Goal: Task Accomplishment & Management: Use online tool/utility

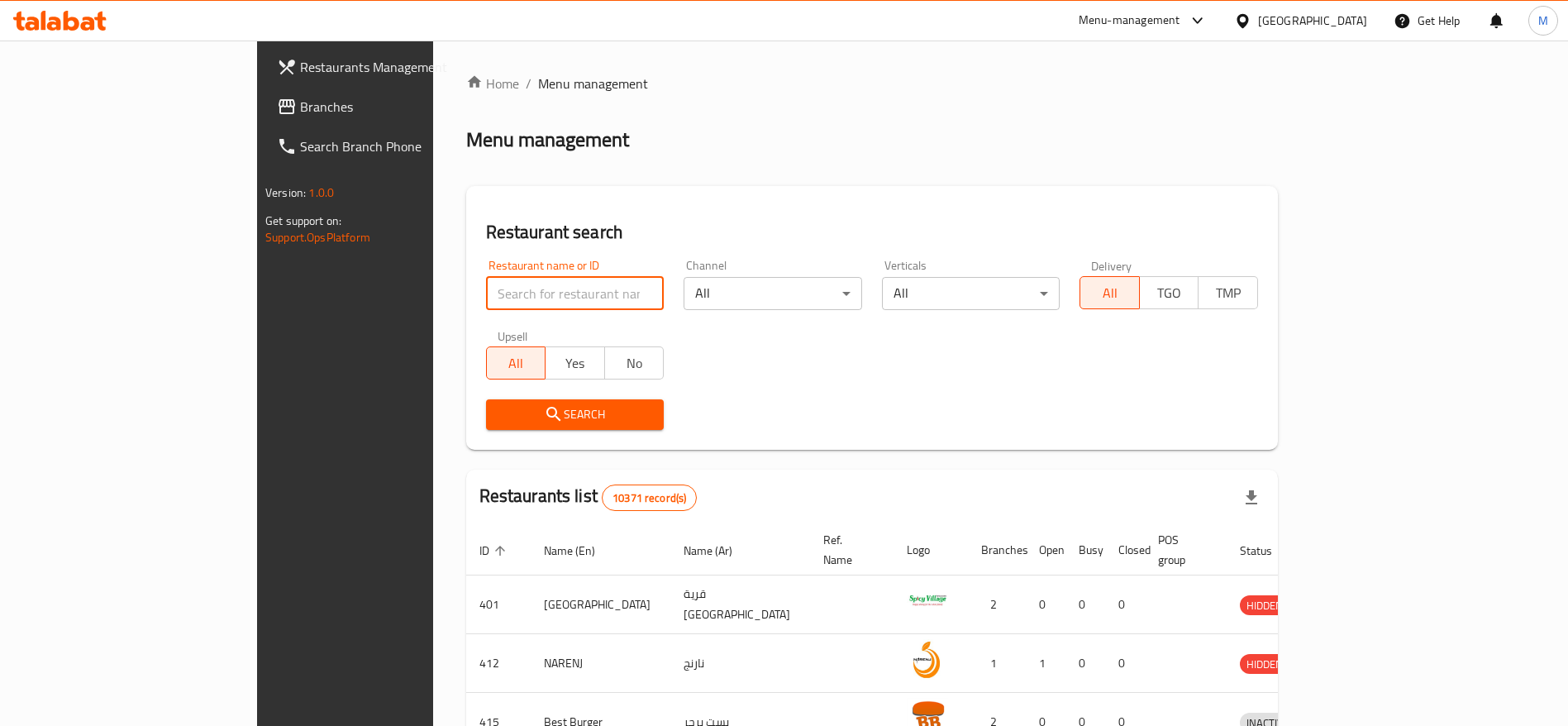
click at [486, 295] on input "search" at bounding box center [575, 293] width 179 height 33
type input "cool mood"
click button "Search" at bounding box center [575, 415] width 179 height 31
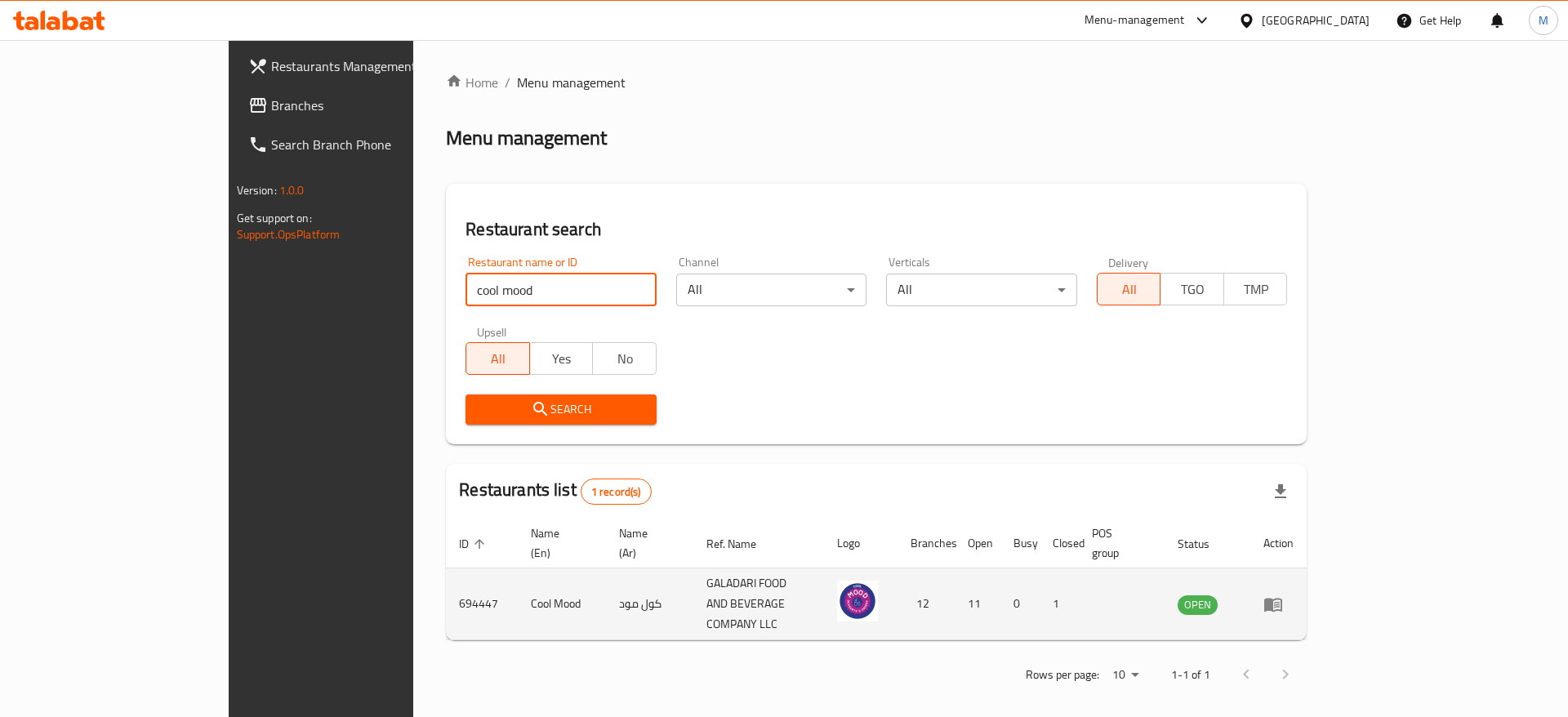
click at [1283, 598] on icon "enhanced table" at bounding box center [1273, 605] width 18 height 14
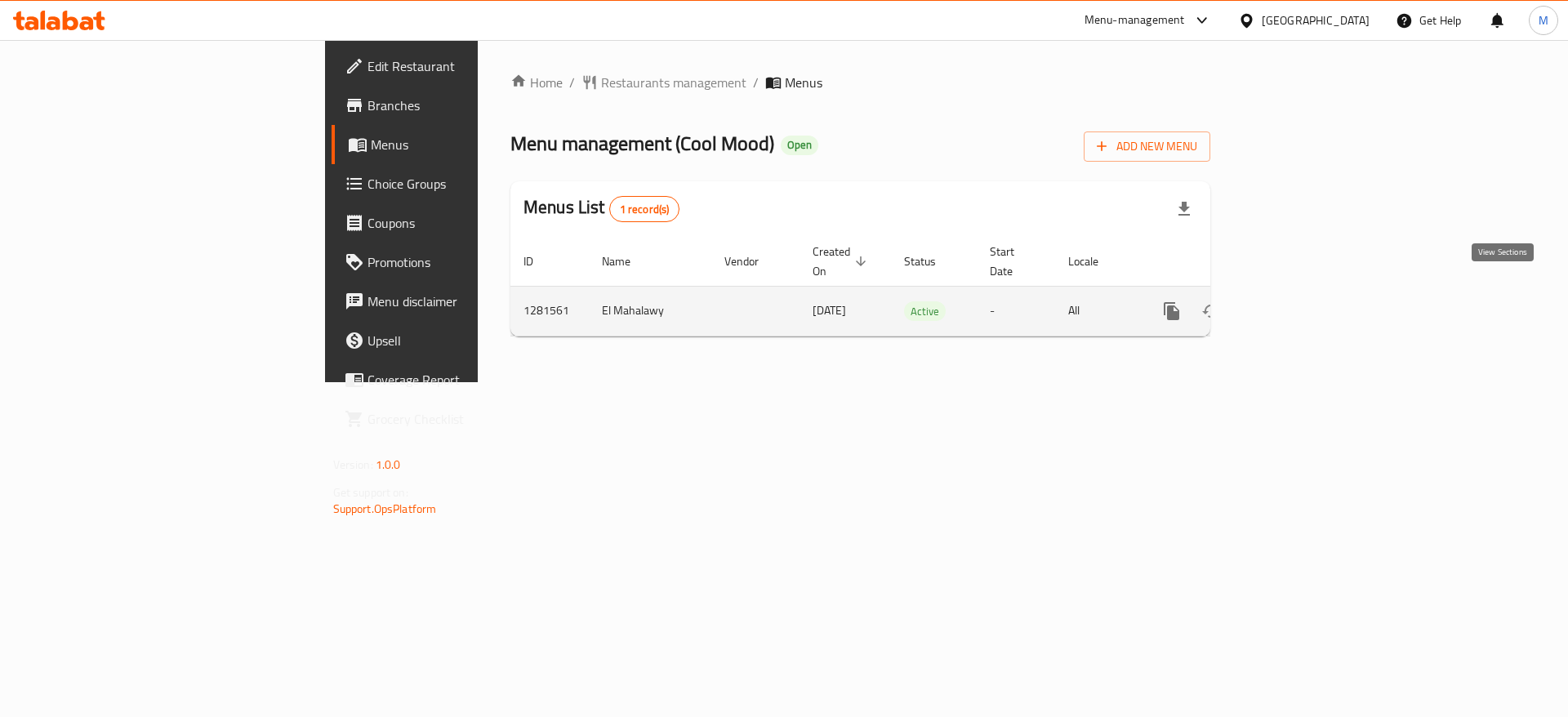
click at [1309, 300] on link "enhanced table" at bounding box center [1290, 311] width 39 height 39
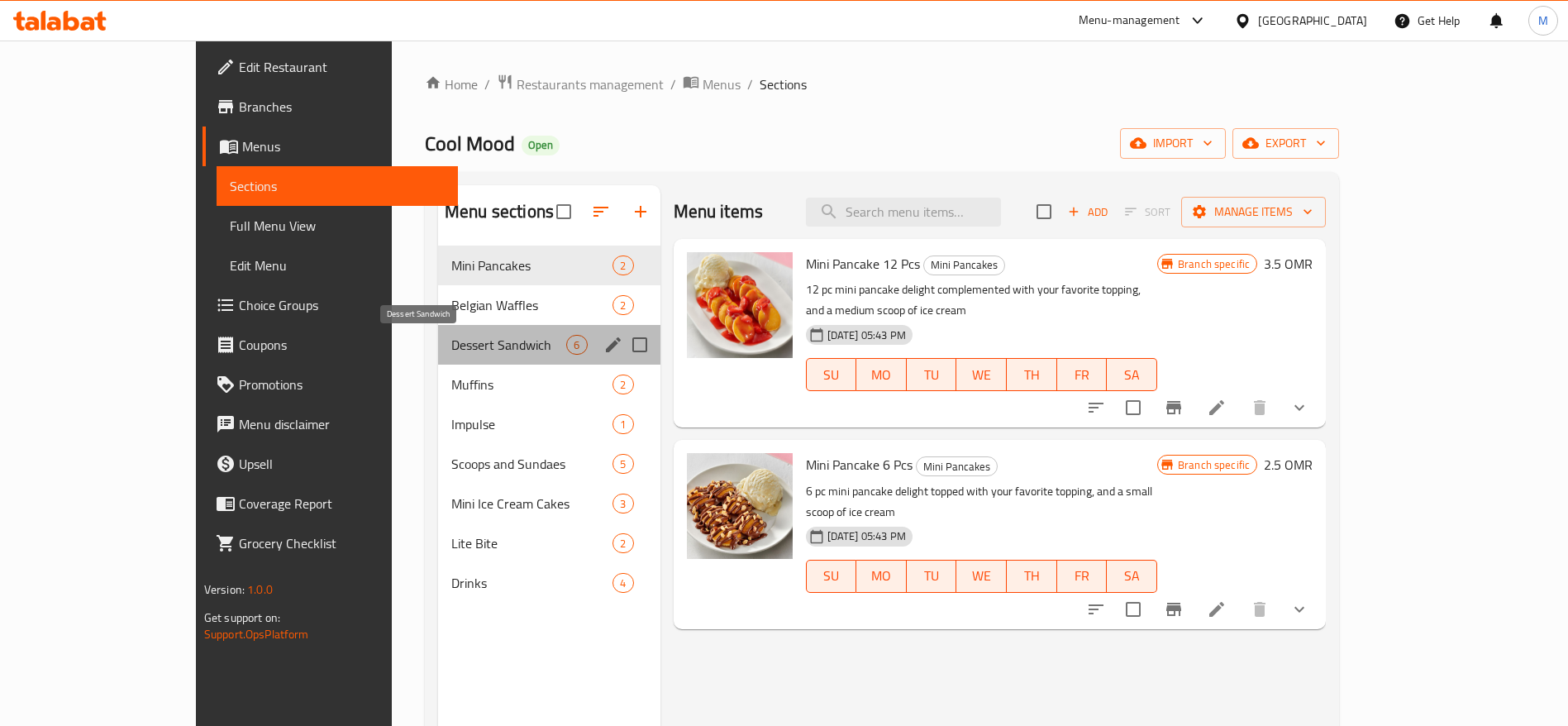
click at [451, 344] on span "Dessert Sandwich" at bounding box center [509, 345] width 115 height 20
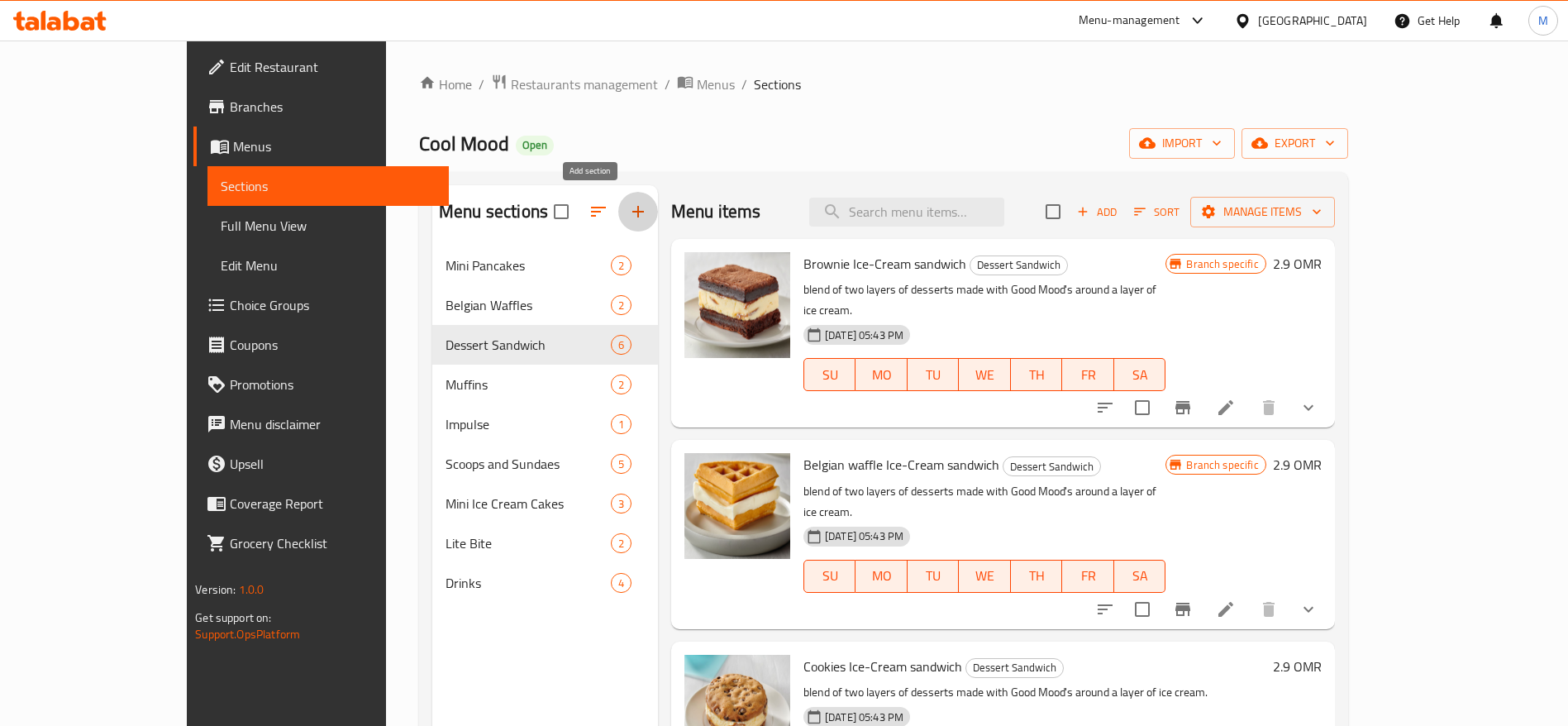
click at [628, 216] on icon "button" at bounding box center [638, 211] width 20 height 20
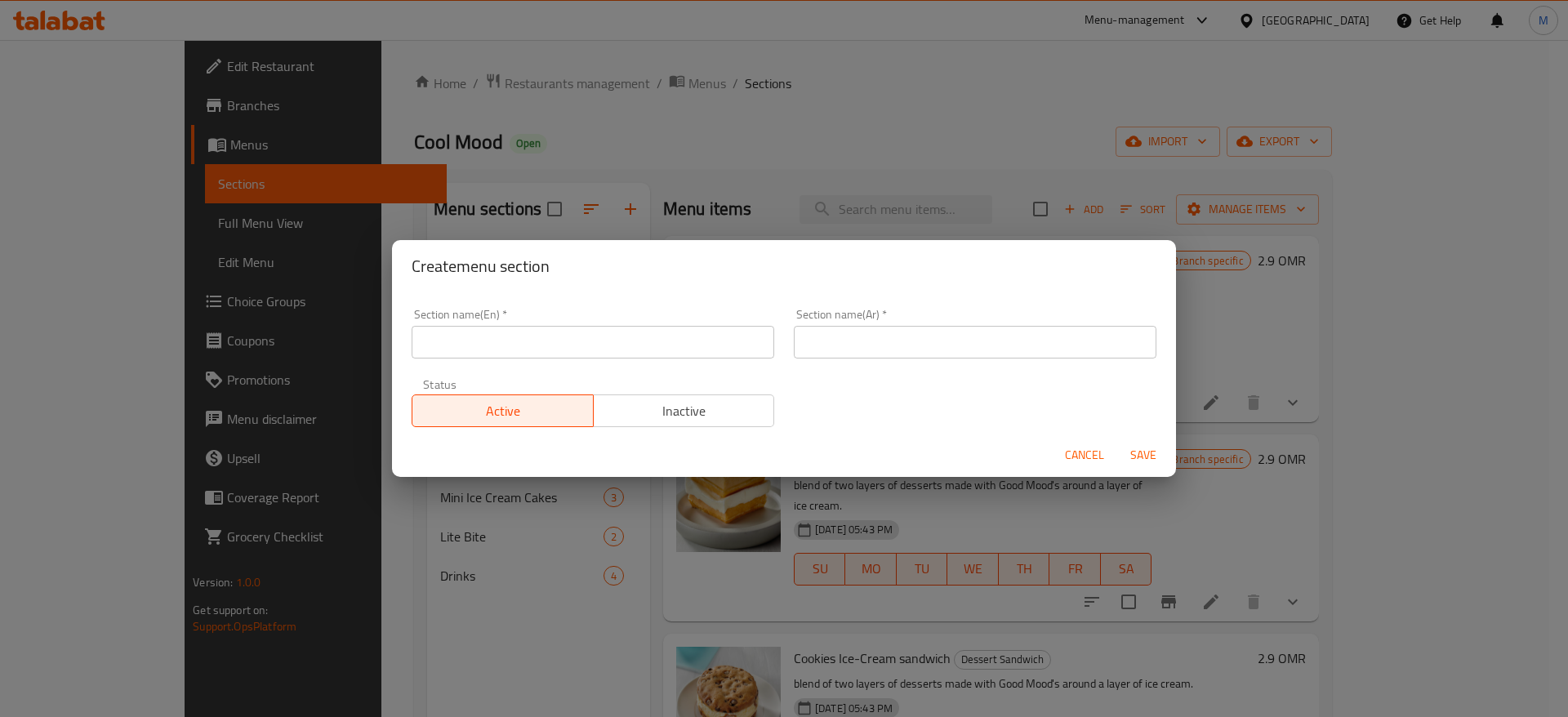
click at [568, 350] on input "text" at bounding box center [593, 342] width 362 height 33
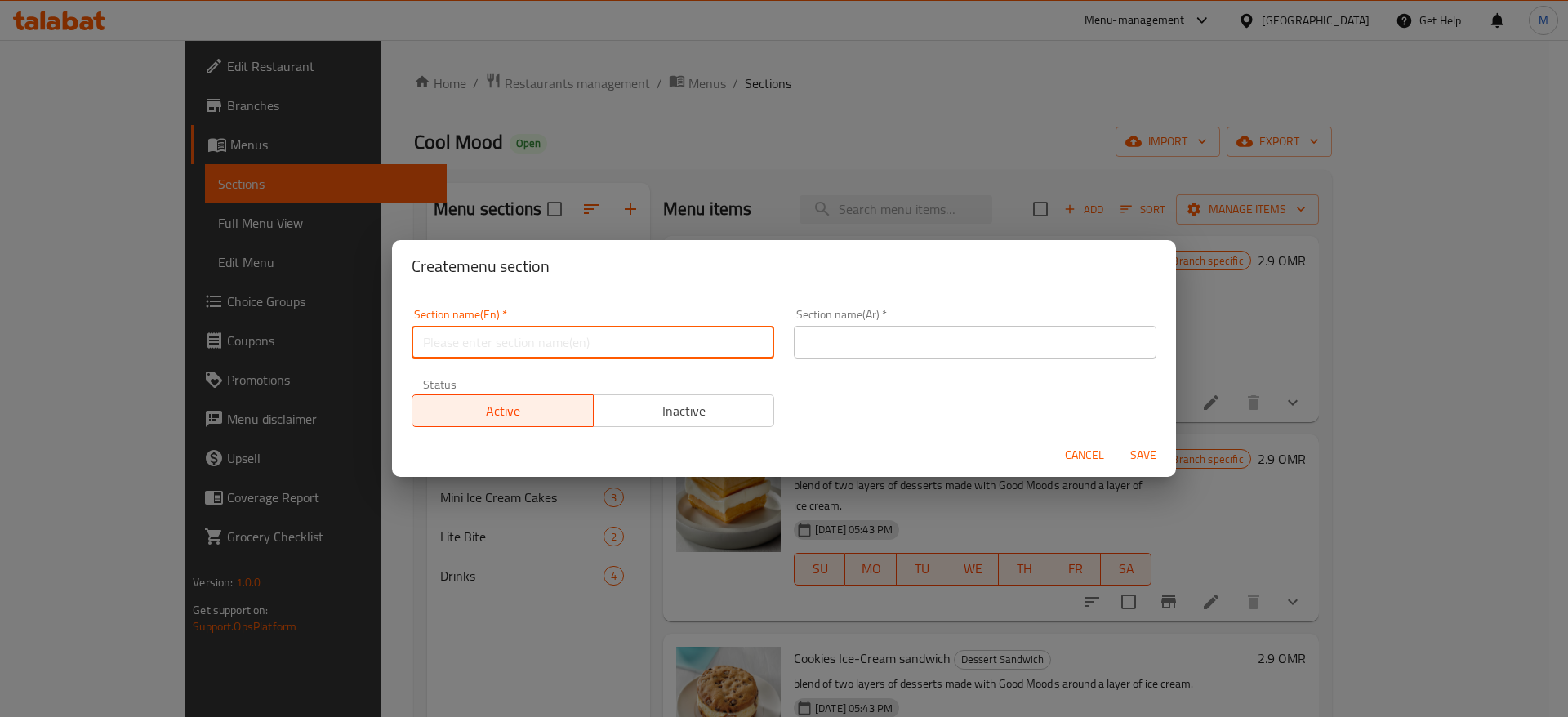
type input "O"
type input "o"
type input "Exclusive Offers"
click at [952, 339] on input "text" at bounding box center [975, 342] width 362 height 33
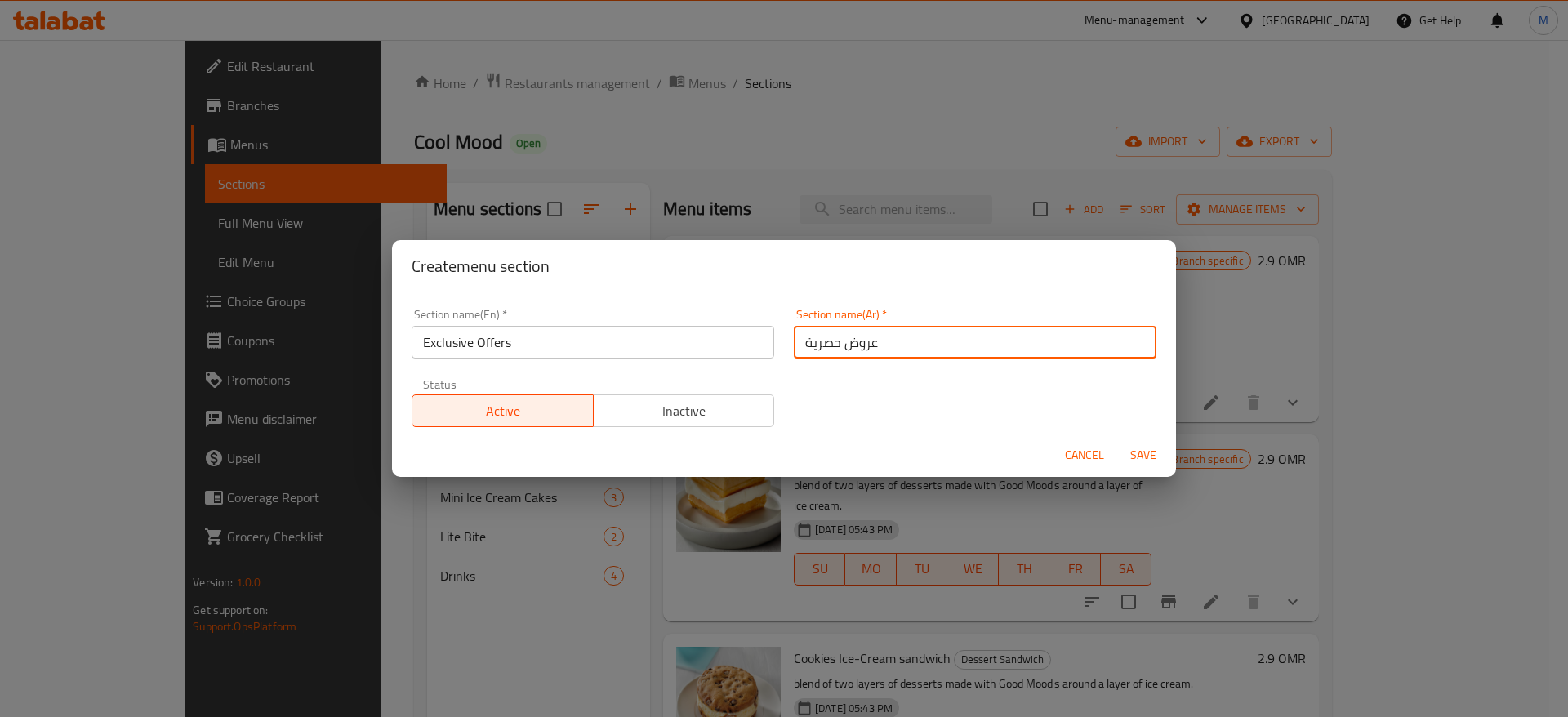
type input "عروض حصرية"
click at [1149, 454] on span "Save" at bounding box center [1143, 455] width 39 height 20
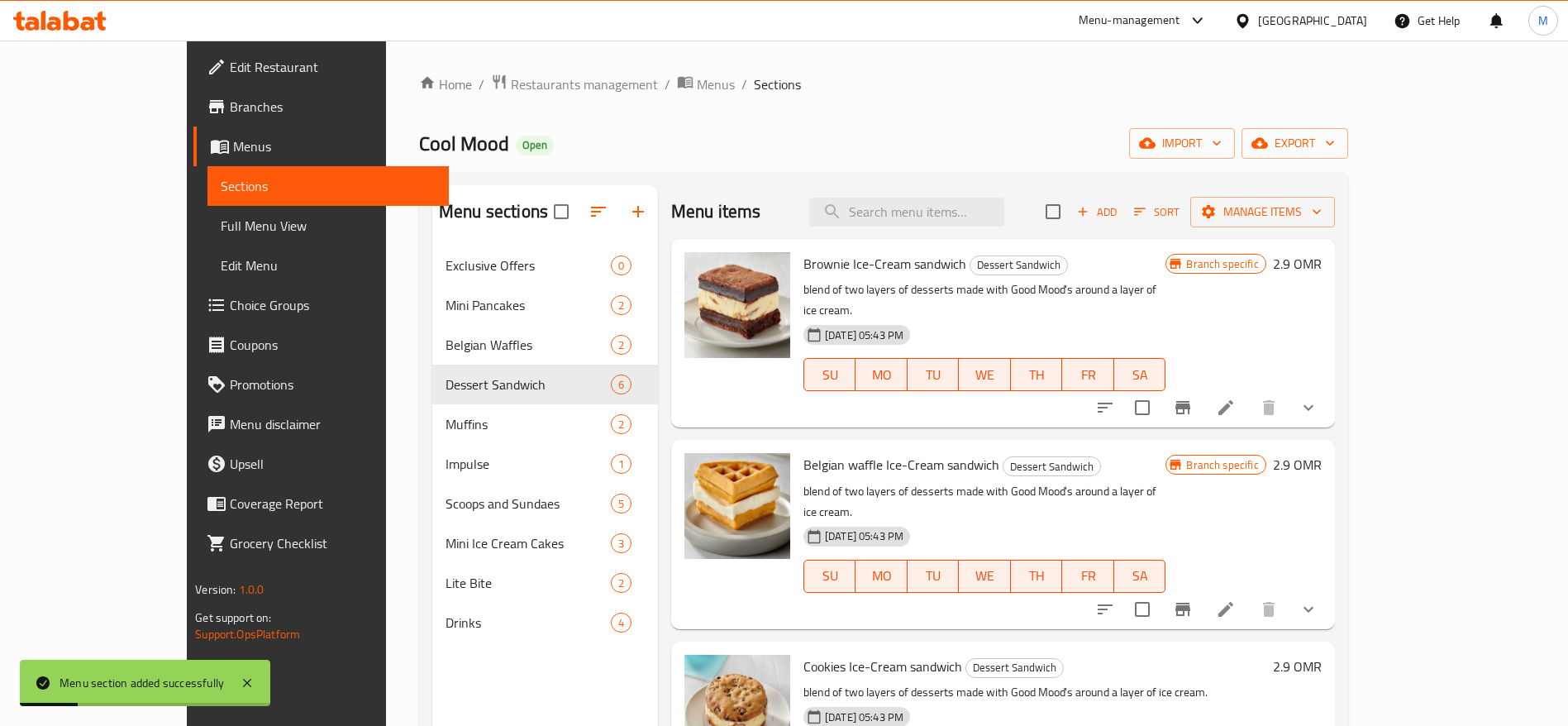
click at [208, 203] on link "Sections" at bounding box center [328, 186] width 241 height 40
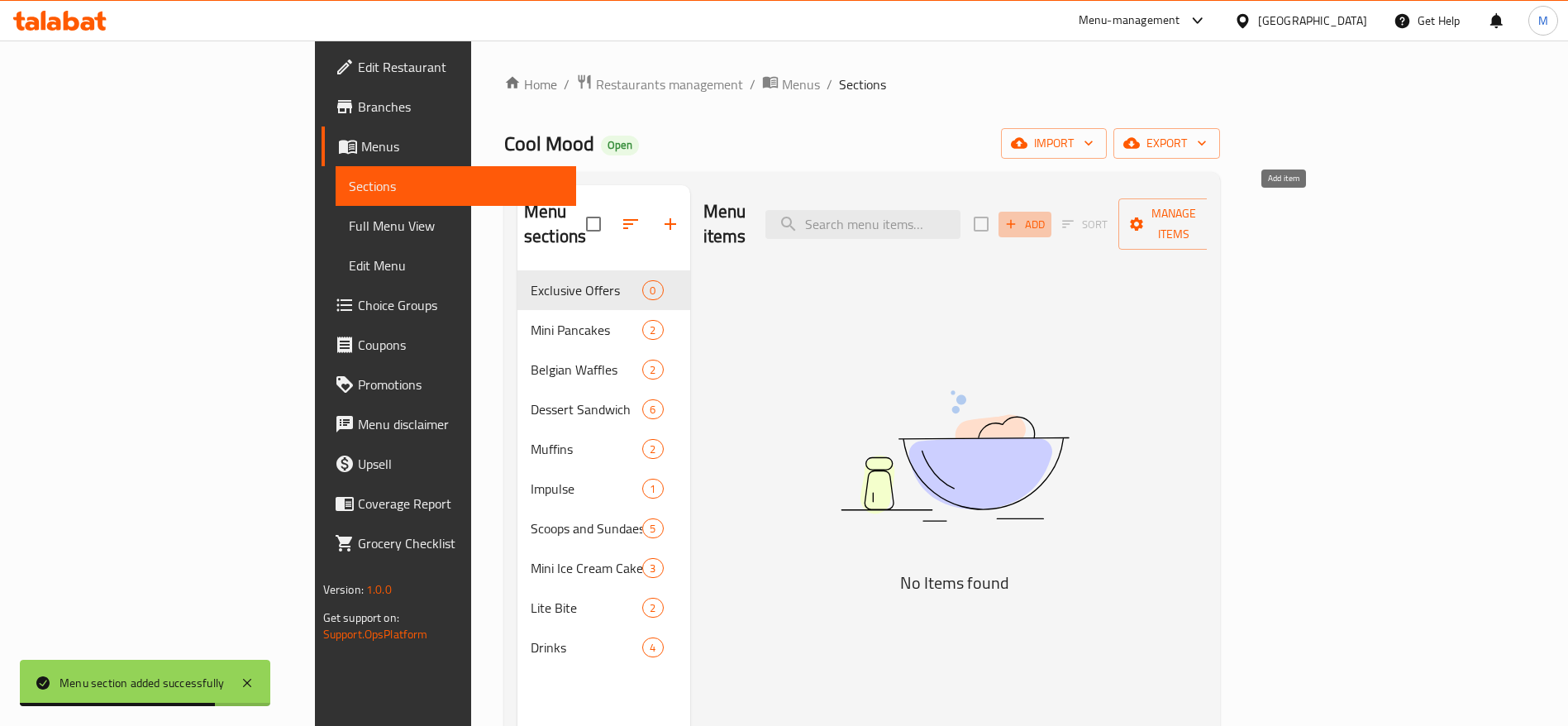
click at [1047, 215] on span "Add" at bounding box center [1025, 224] width 45 height 19
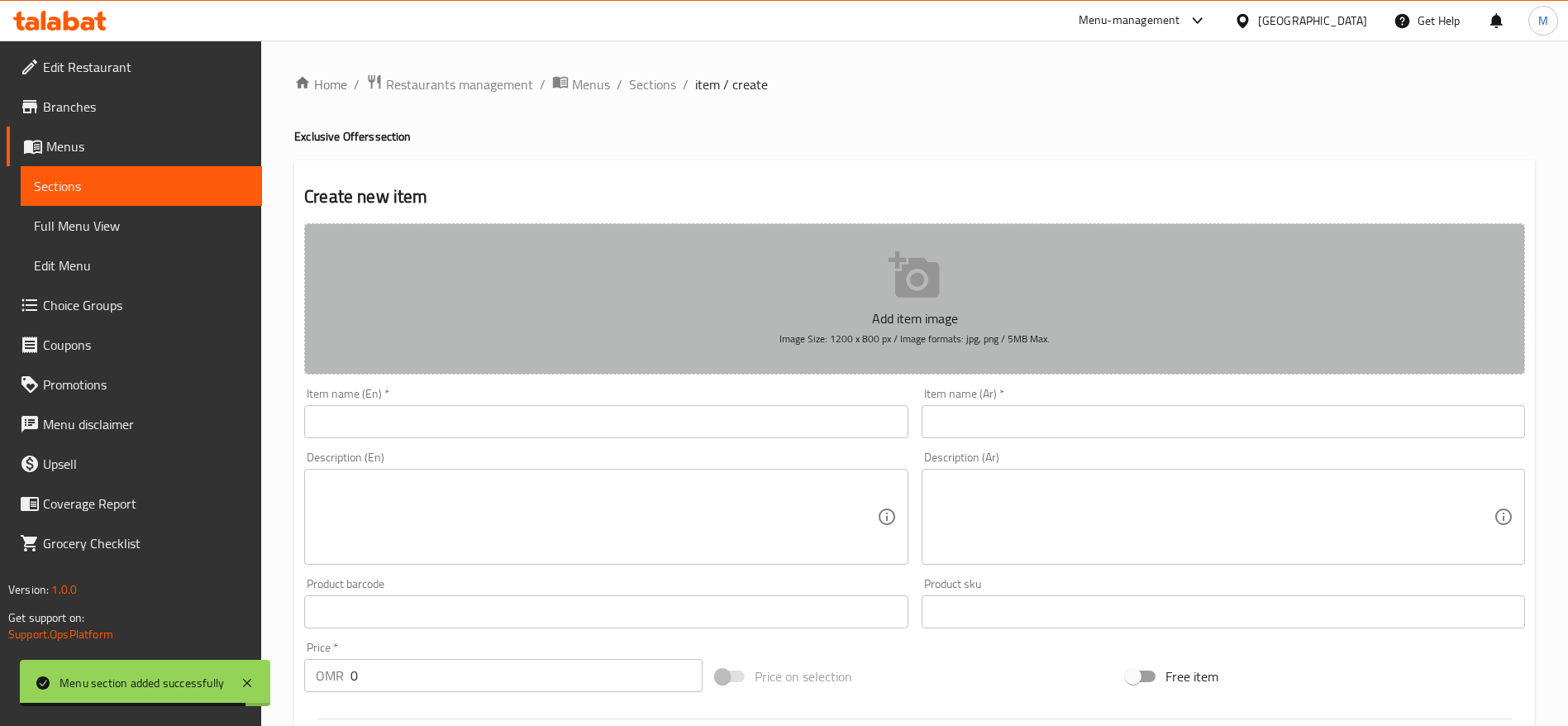
click at [489, 238] on button "Add item image Image Size: 1200 x 800 px / Image formats: jpg, png / 5MB Max." at bounding box center [914, 299] width 1221 height 151
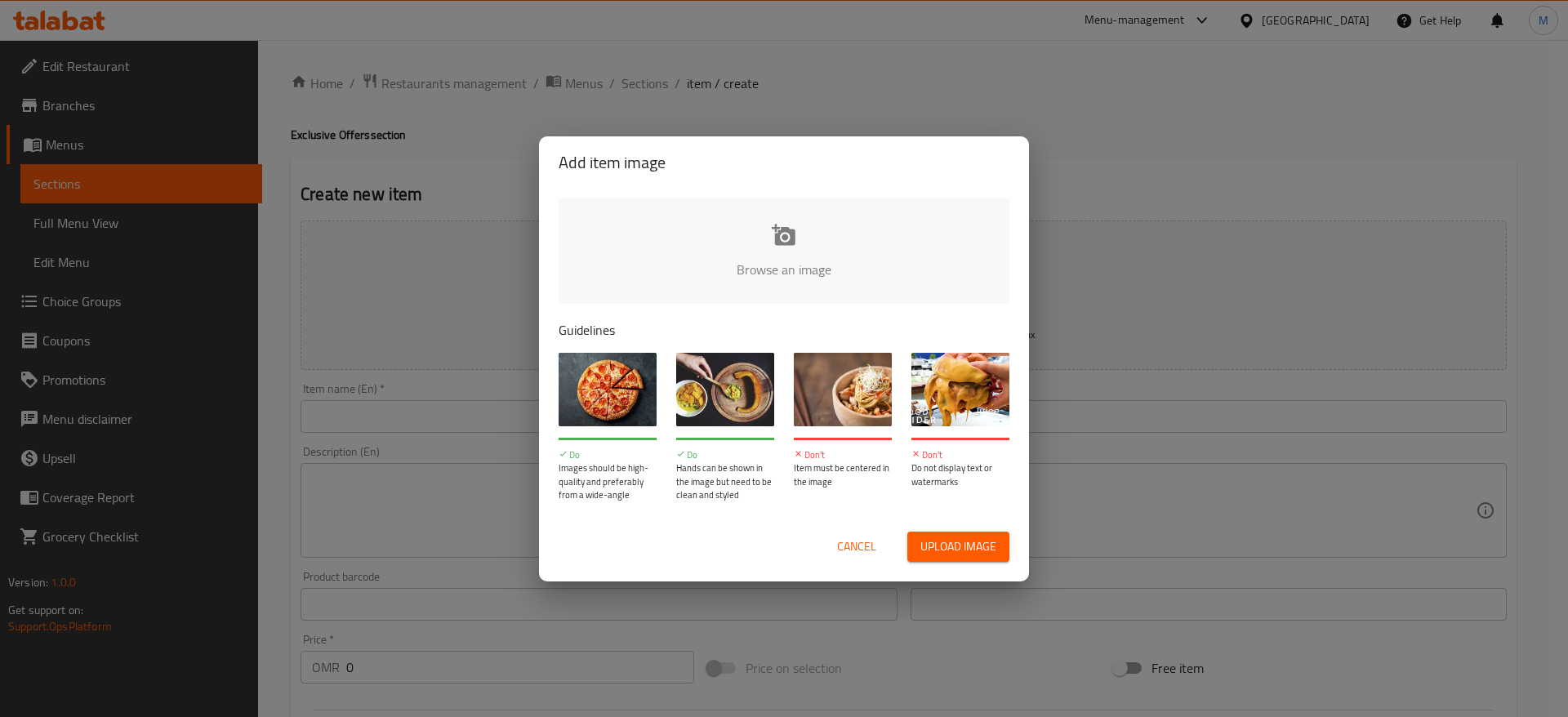
click at [741, 228] on input "file" at bounding box center [1336, 275] width 1556 height 153
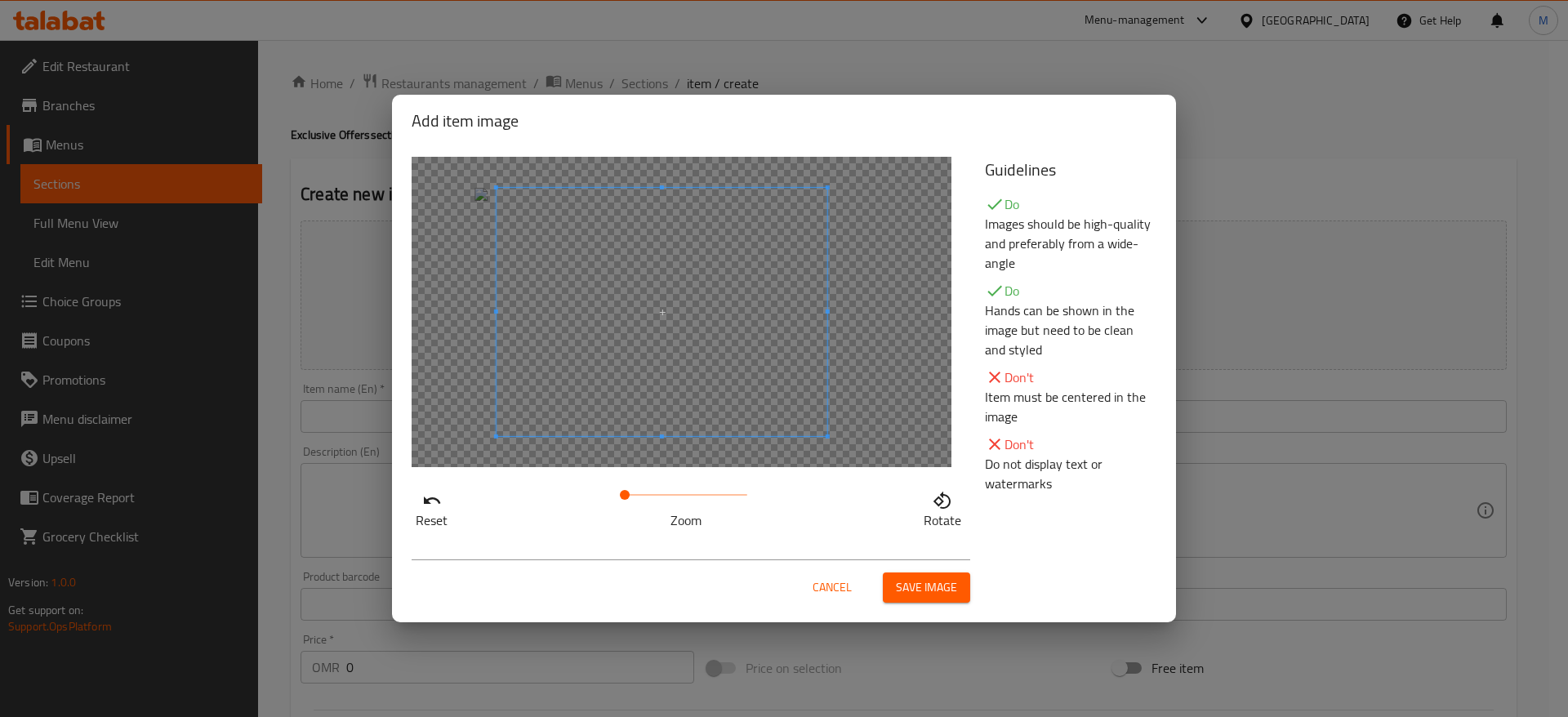
click at [671, 378] on span at bounding box center [662, 312] width 330 height 249
click at [940, 600] on button "Save image" at bounding box center [927, 588] width 87 height 30
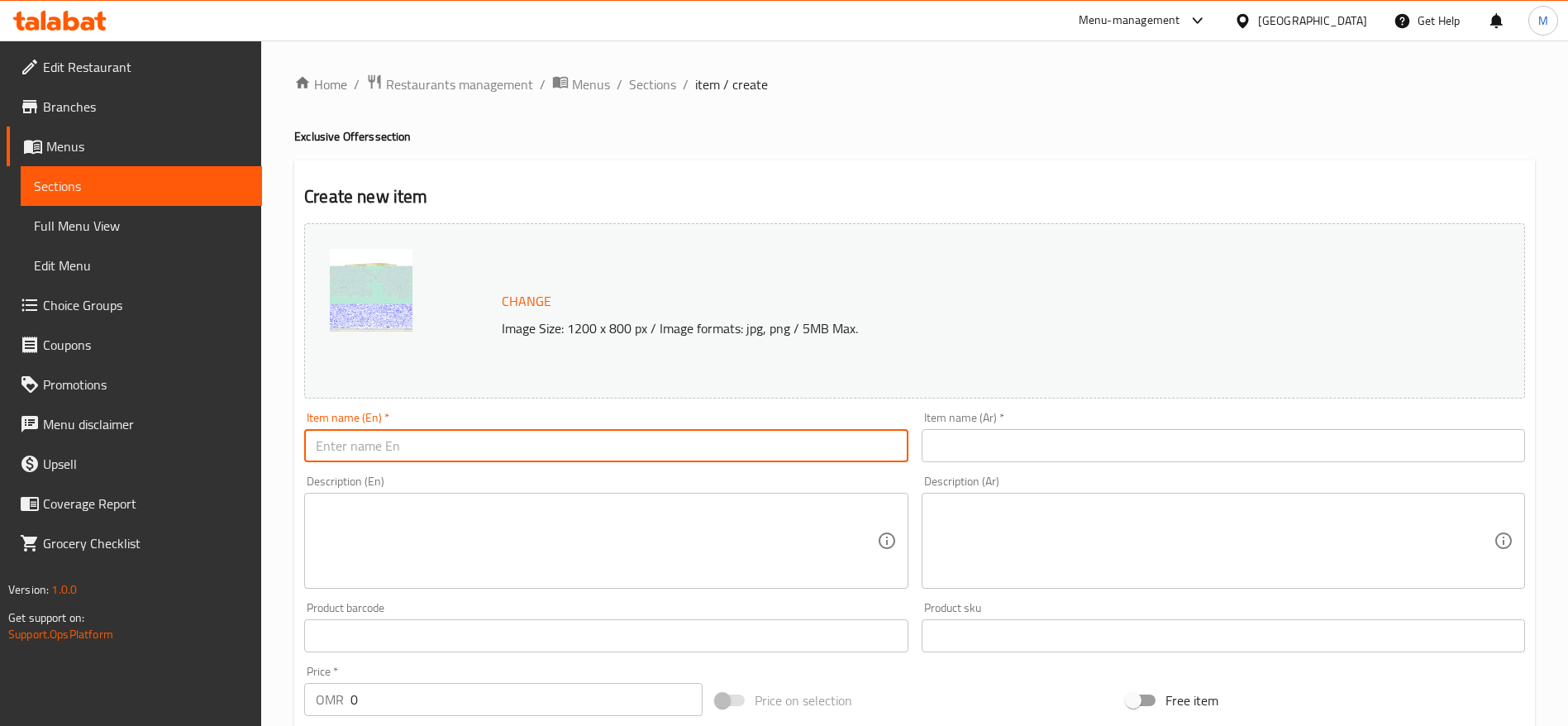
click at [405, 437] on input "text" at bounding box center [605, 445] width 603 height 33
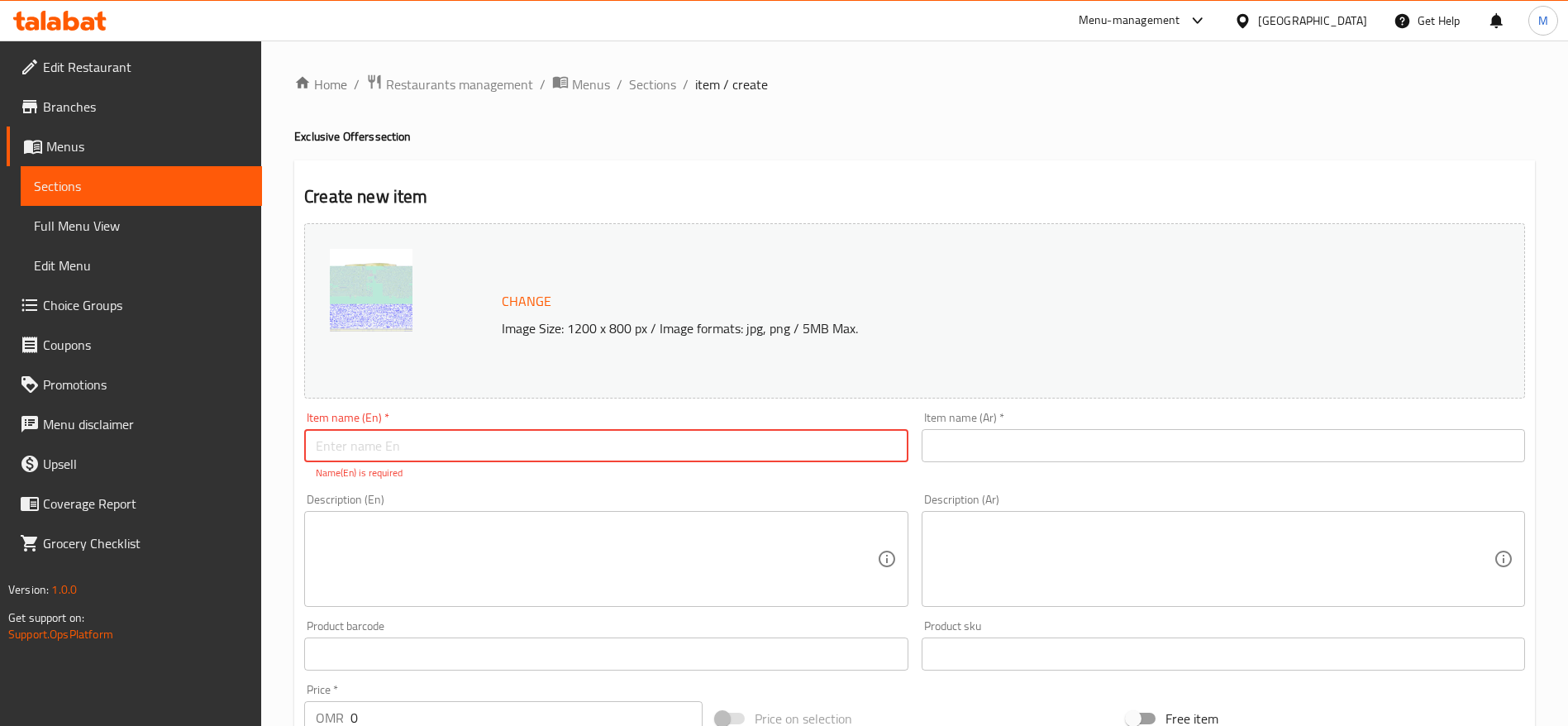
paste input "BUY 1 GET 1 FREE! Coconut Cloudy Matcha."
type input "BUY 1 GET 1 FREE! Coconut Cloudy Matcha."
click at [1196, 453] on input "text" at bounding box center [1223, 445] width 603 height 33
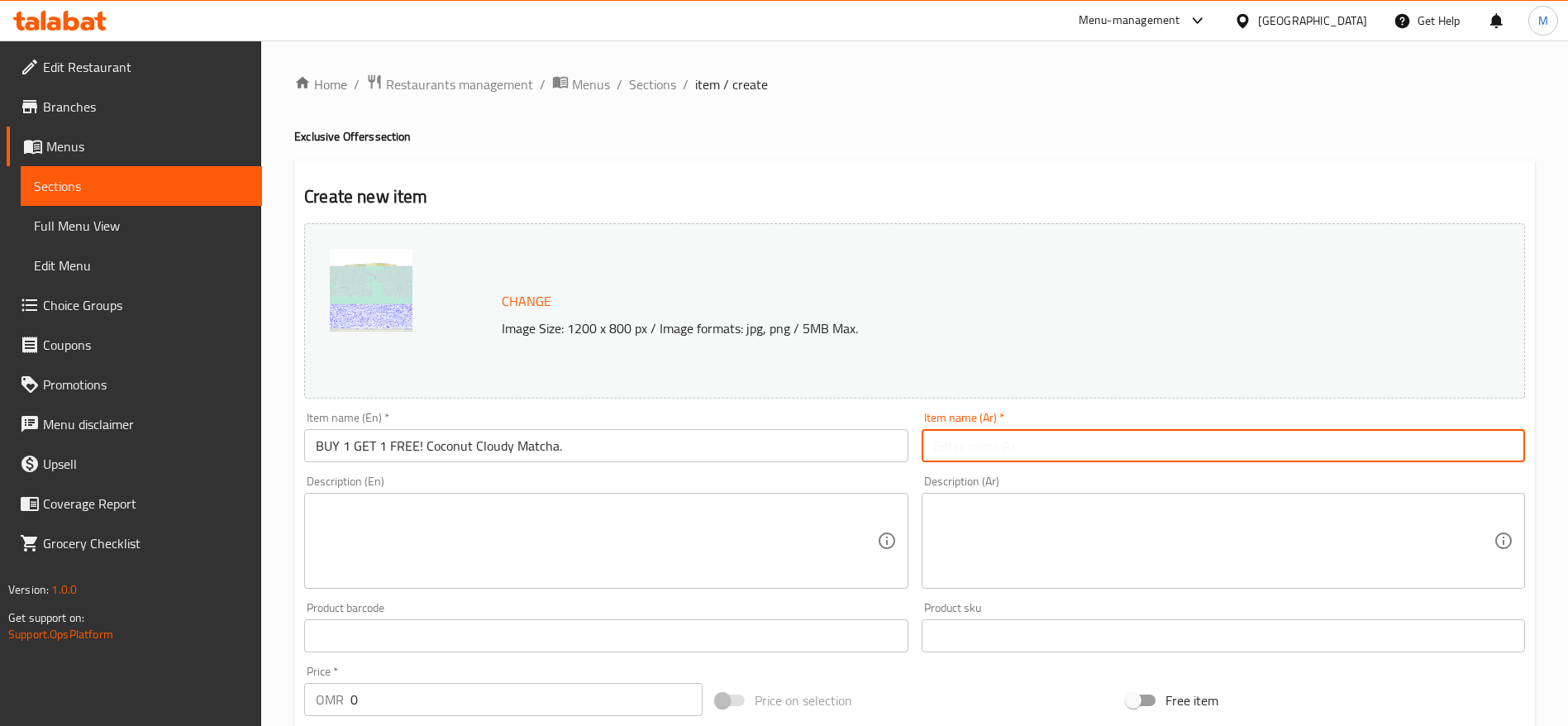
type input "h"
type input "H"
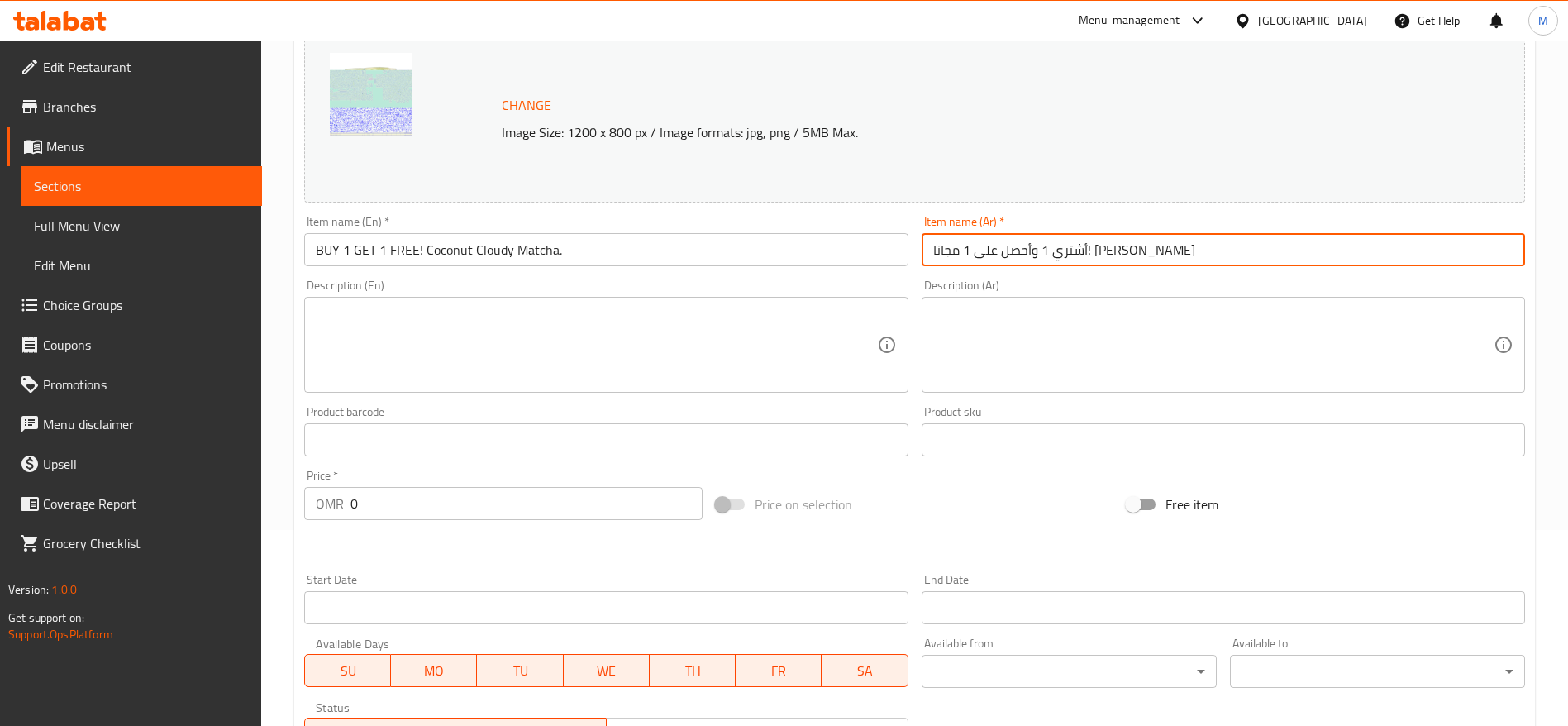
scroll to position [248, 0]
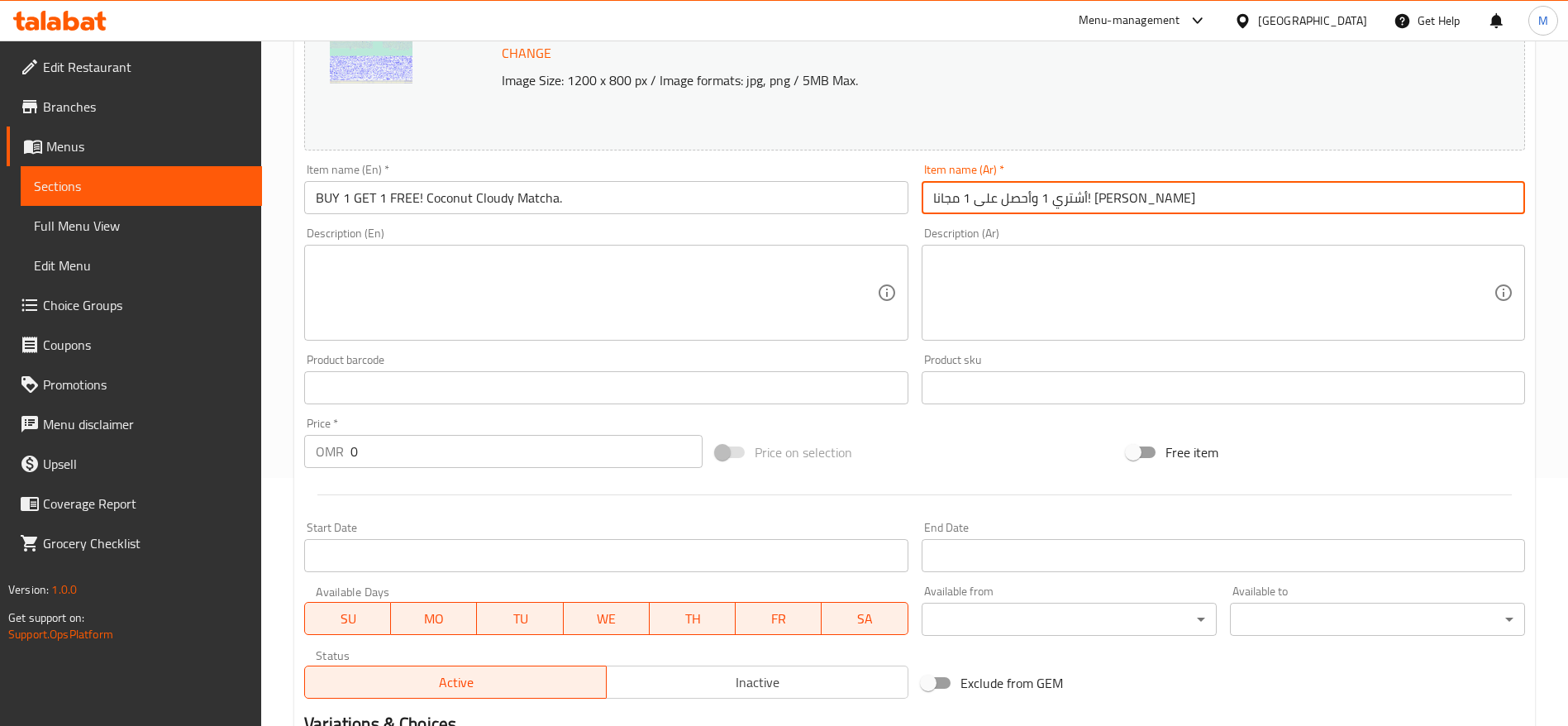
type input "أشتري 1 وأحصل على 1 مجانا! كلاودي ماتشا نارجيل"
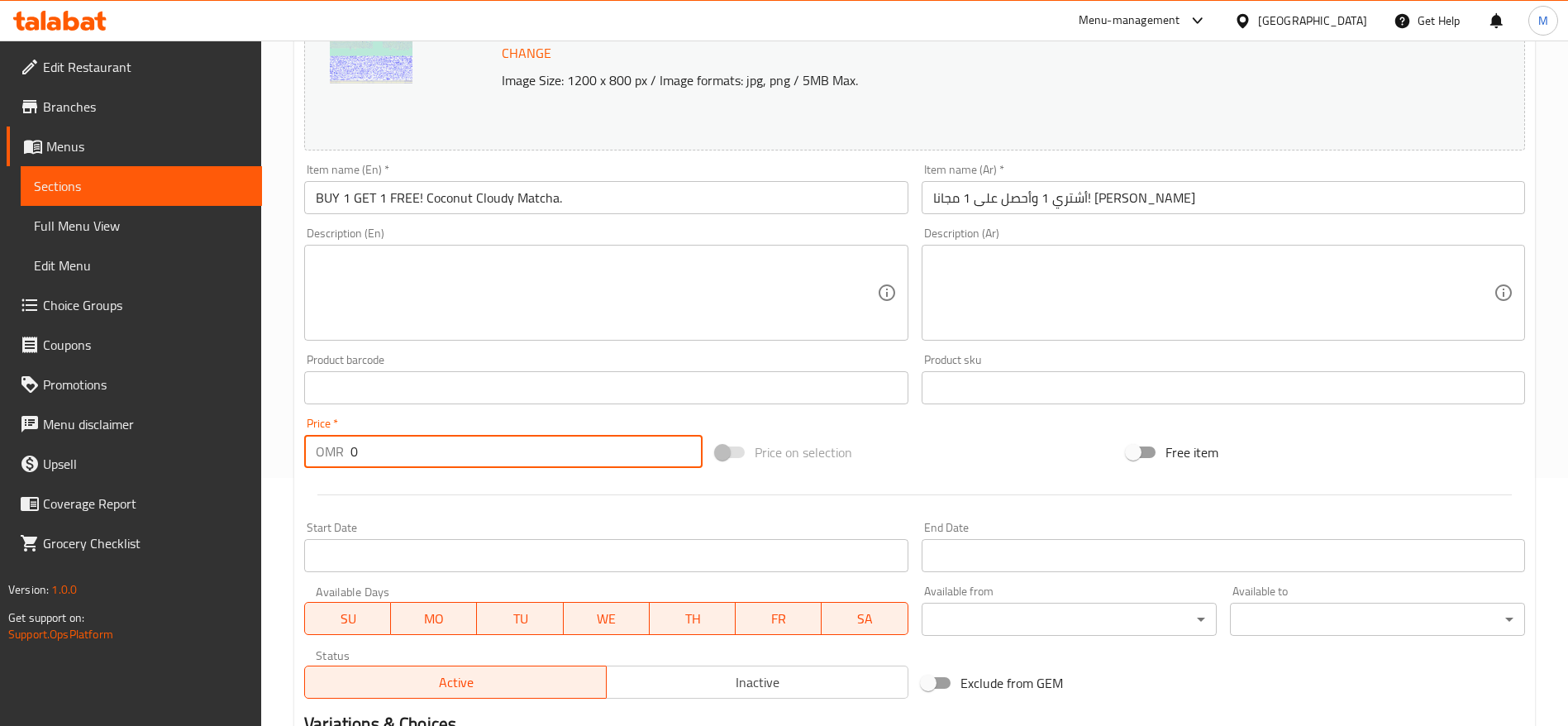
click at [379, 460] on input "0" at bounding box center [527, 452] width 352 height 33
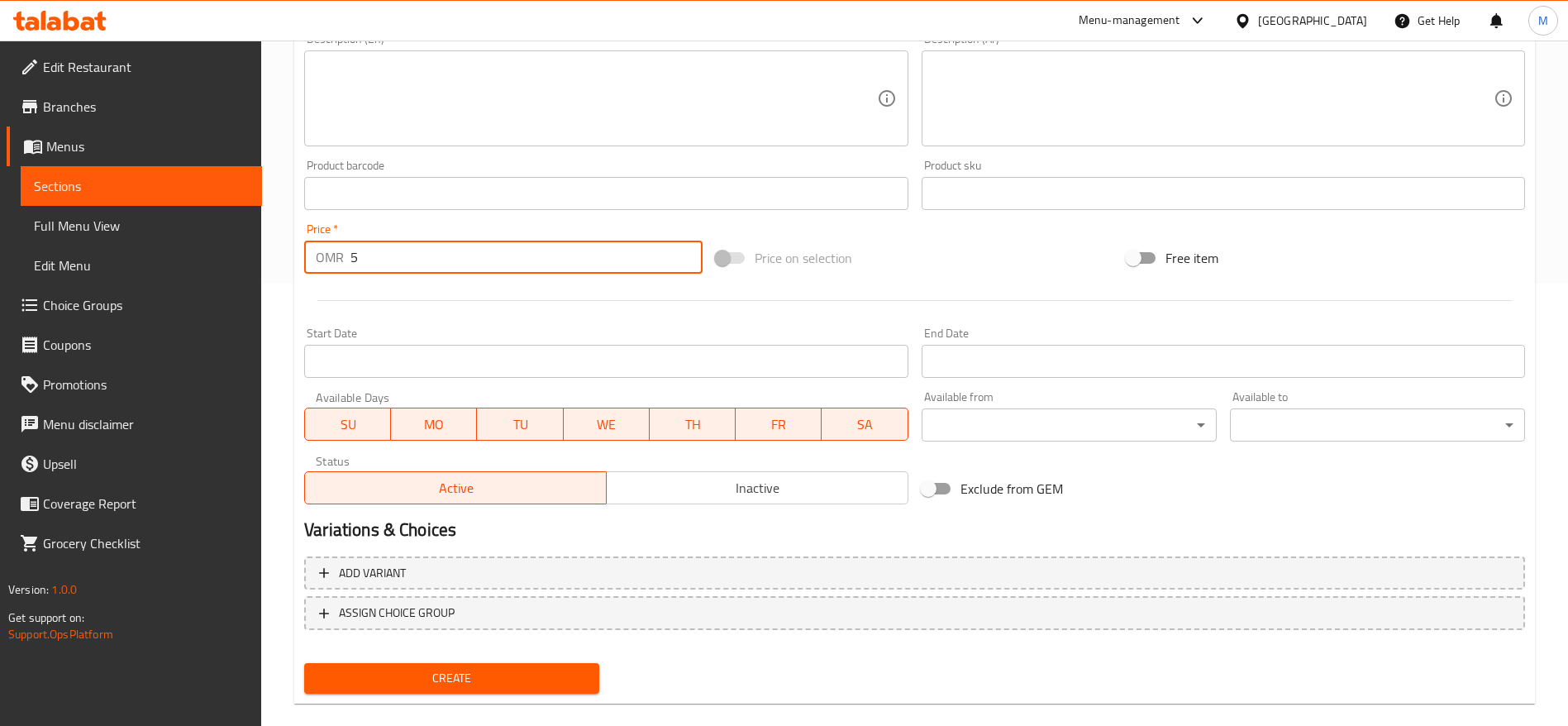
scroll to position [467, 0]
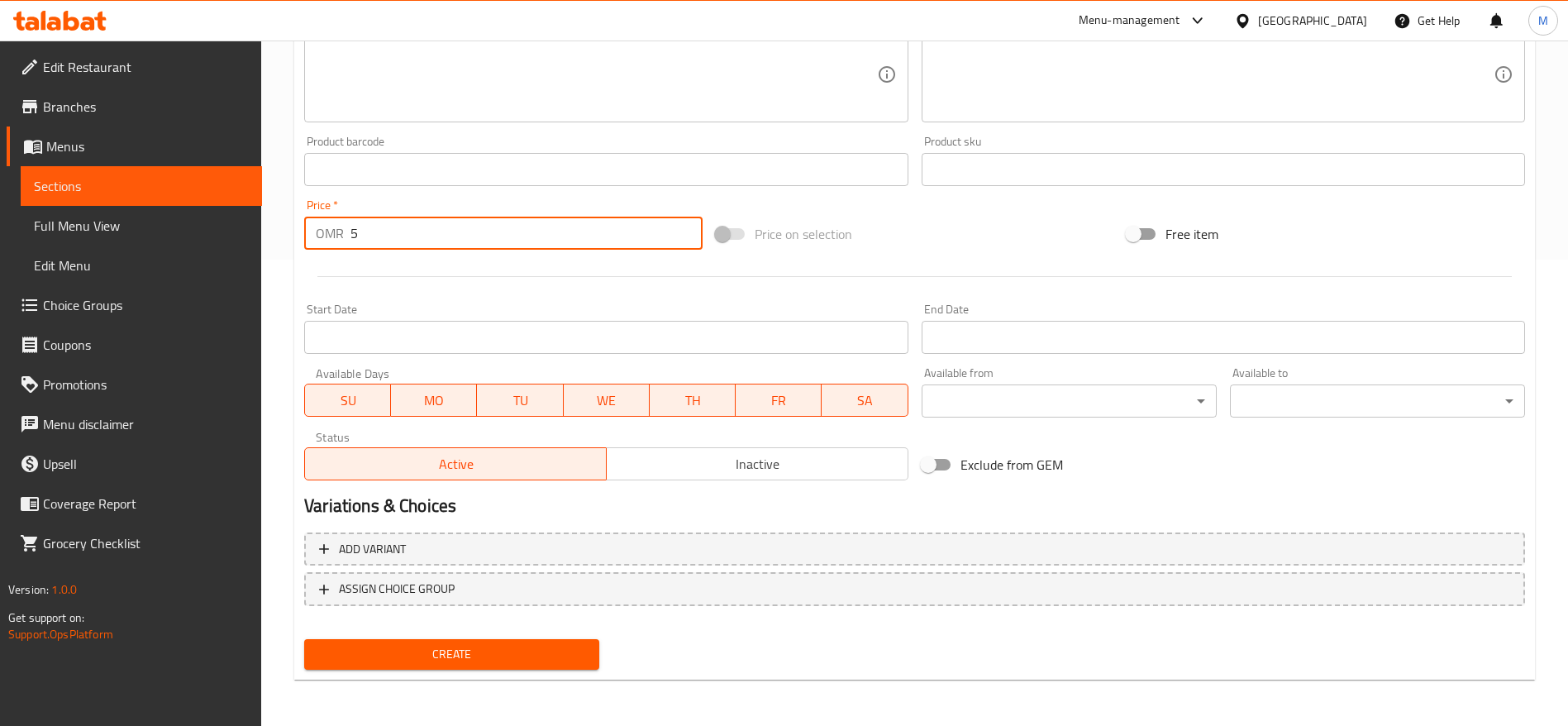
type input "5"
click at [472, 659] on span "Create" at bounding box center [451, 654] width 269 height 21
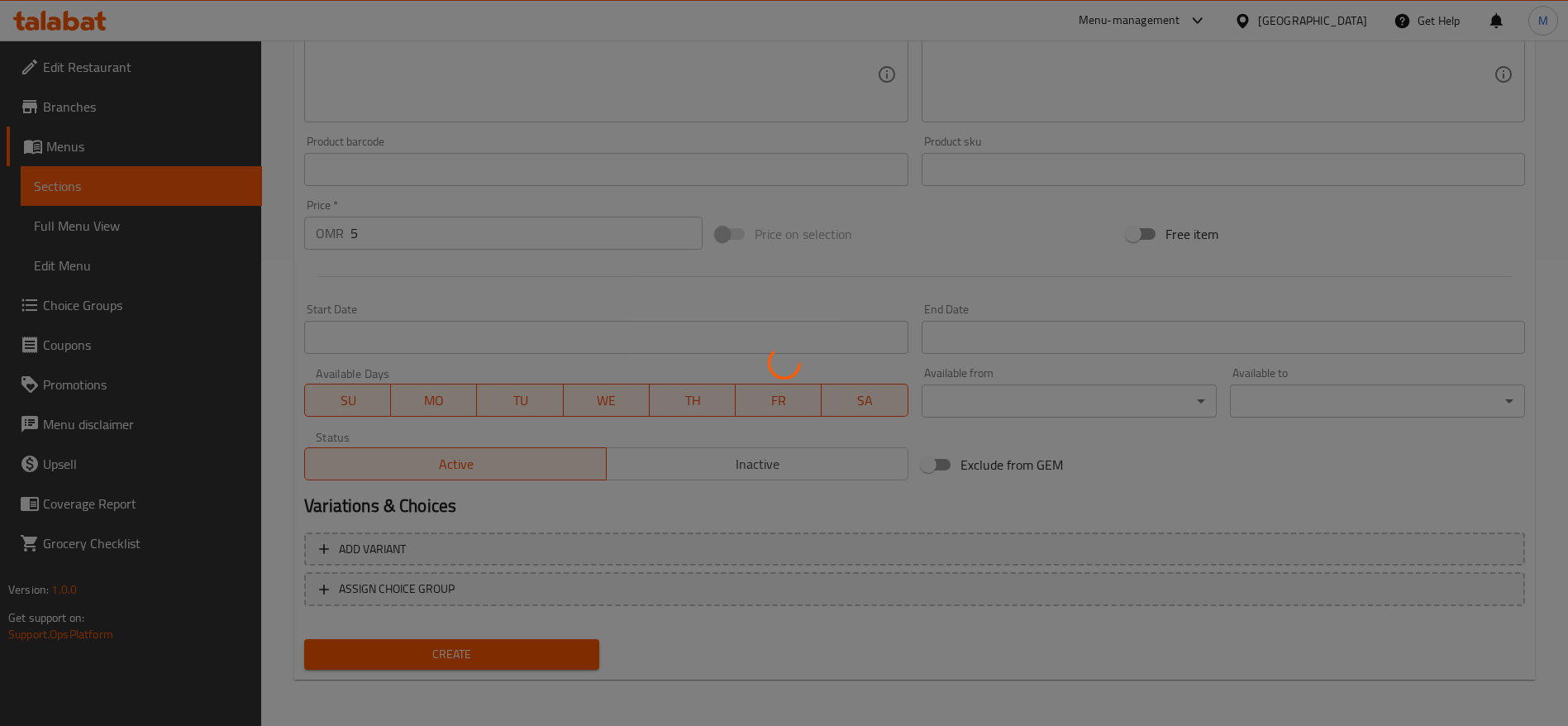
type input "0"
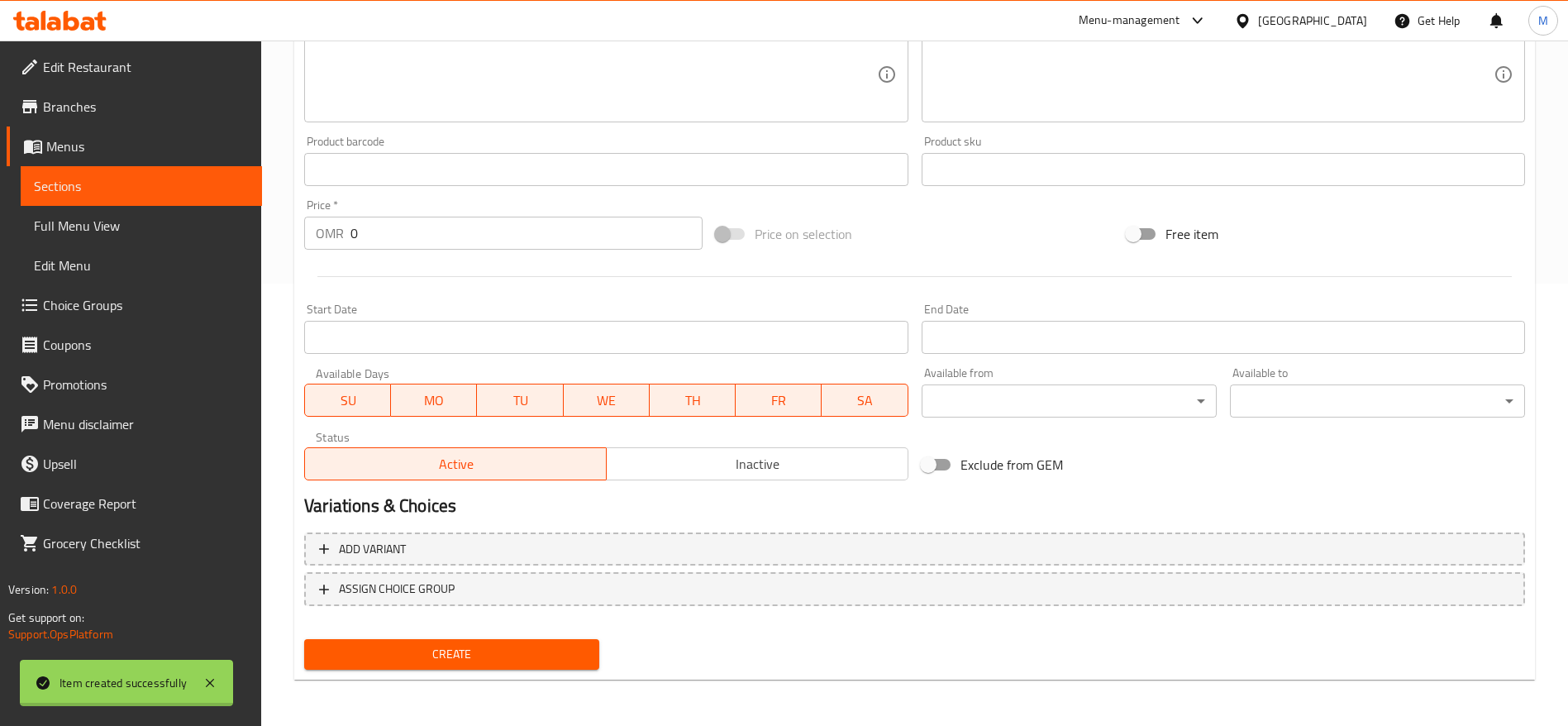
scroll to position [443, 0]
click at [108, 147] on span "Menus" at bounding box center [147, 147] width 202 height 20
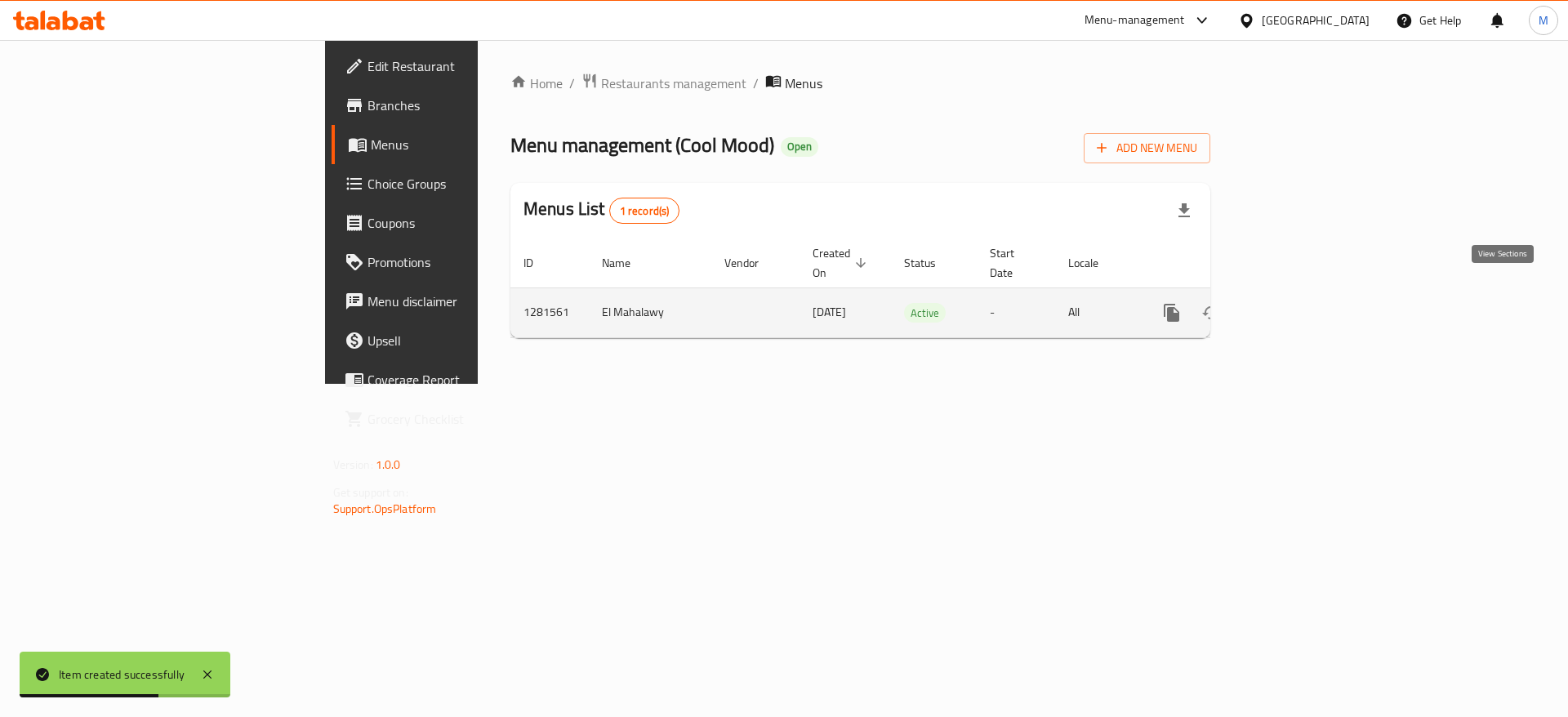
click at [1309, 293] on link "enhanced table" at bounding box center [1290, 313] width 39 height 39
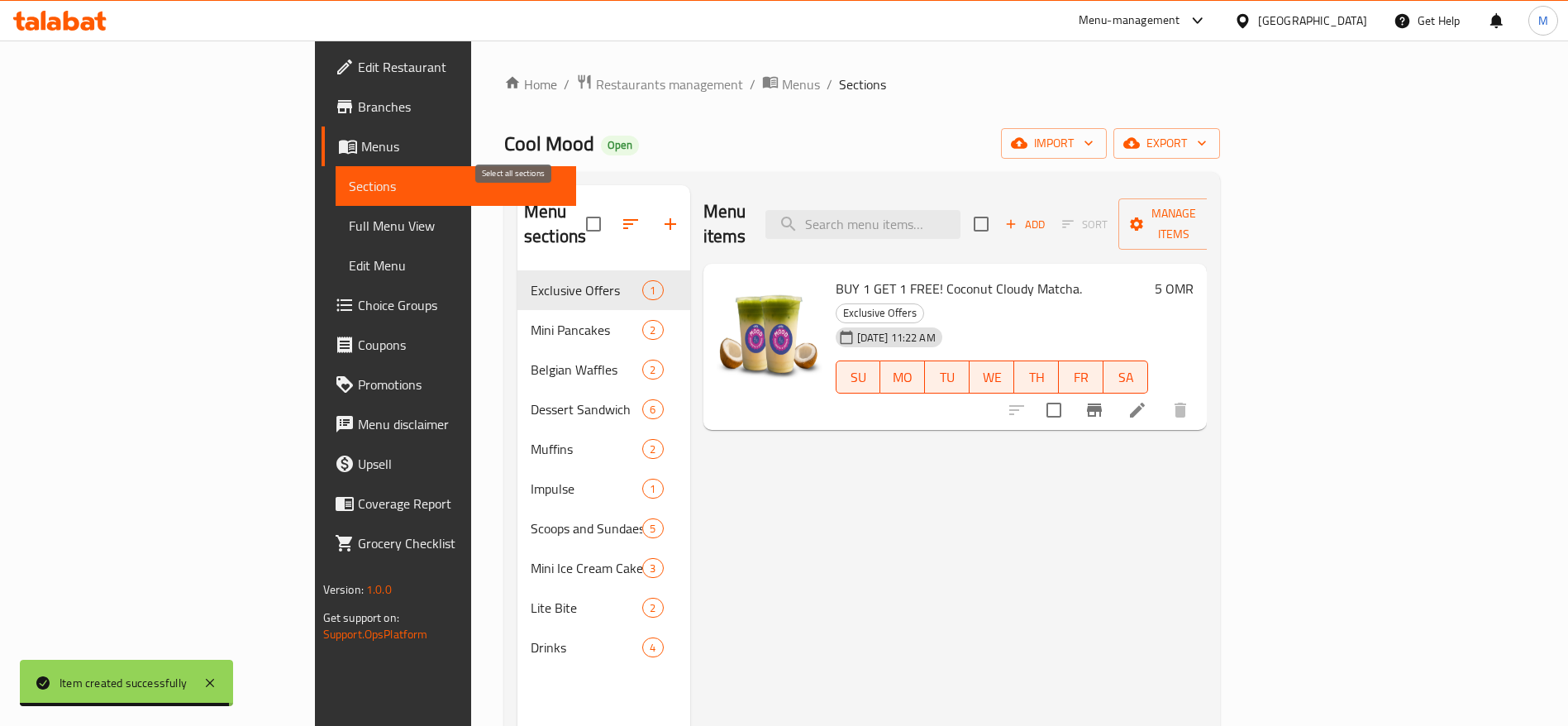
click at [576, 215] on input "checkbox" at bounding box center [593, 224] width 35 height 35
checkbox input "true"
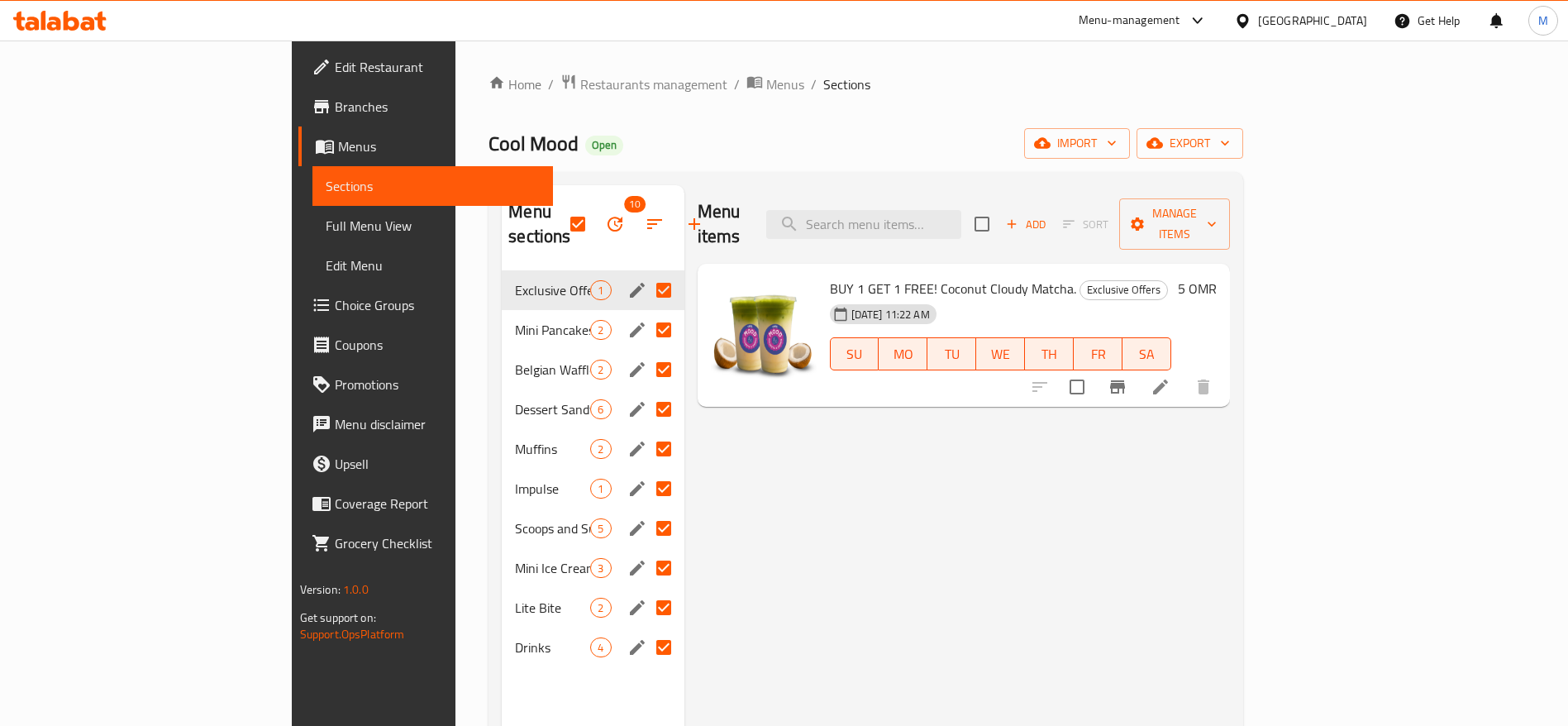
click at [922, 497] on div "Menu items Add Sort Manage items BUY 1 GET 1 FREE! Coconut Cloudy Matcha. Exclu…" at bounding box center [958, 548] width 547 height 726
click at [833, 594] on div "Menu items Add Sort Manage items BUY 1 GET 1 FREE! Coconut Cloudy Matcha. Exclu…" at bounding box center [958, 548] width 547 height 726
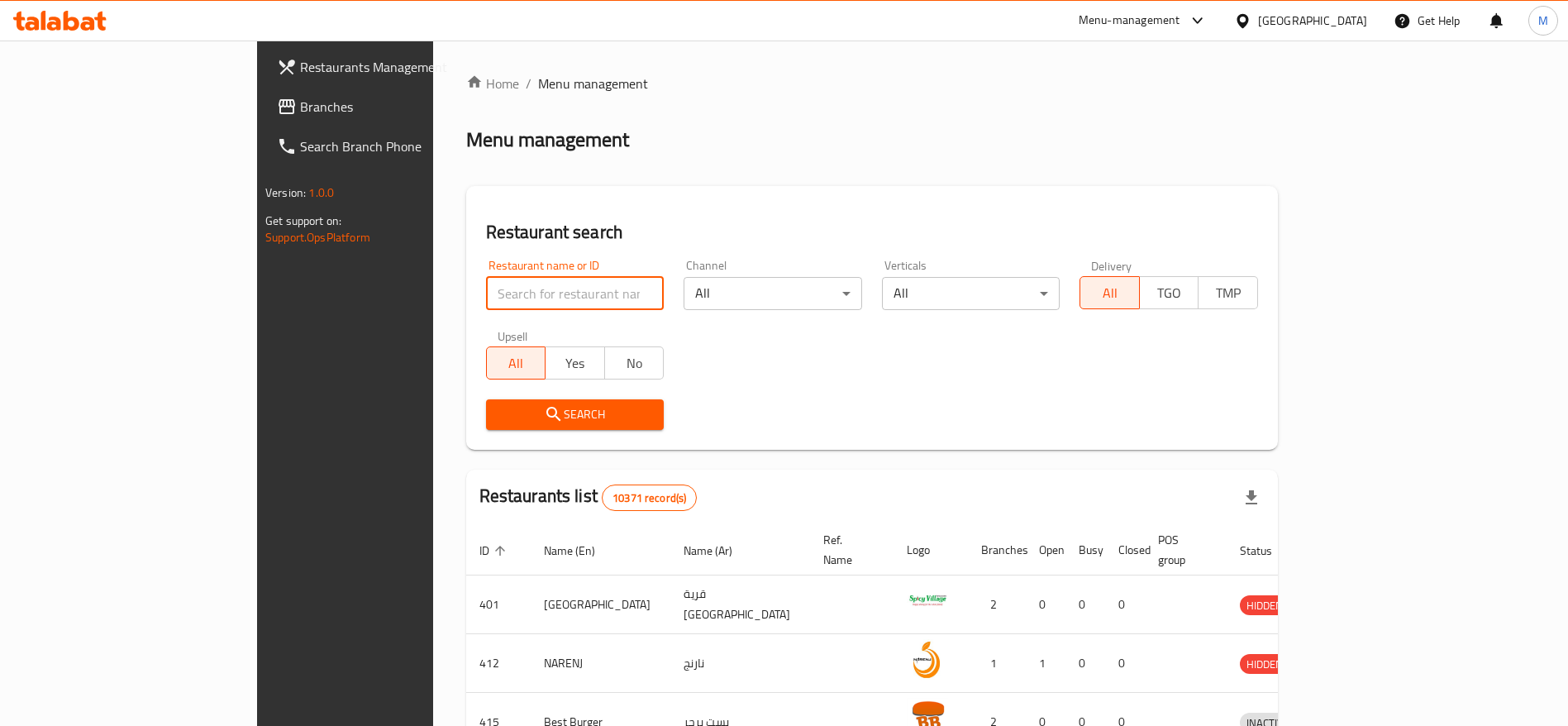
click at [563, 285] on input "search" at bounding box center [575, 293] width 179 height 33
